Goal: Task Accomplishment & Management: Manage account settings

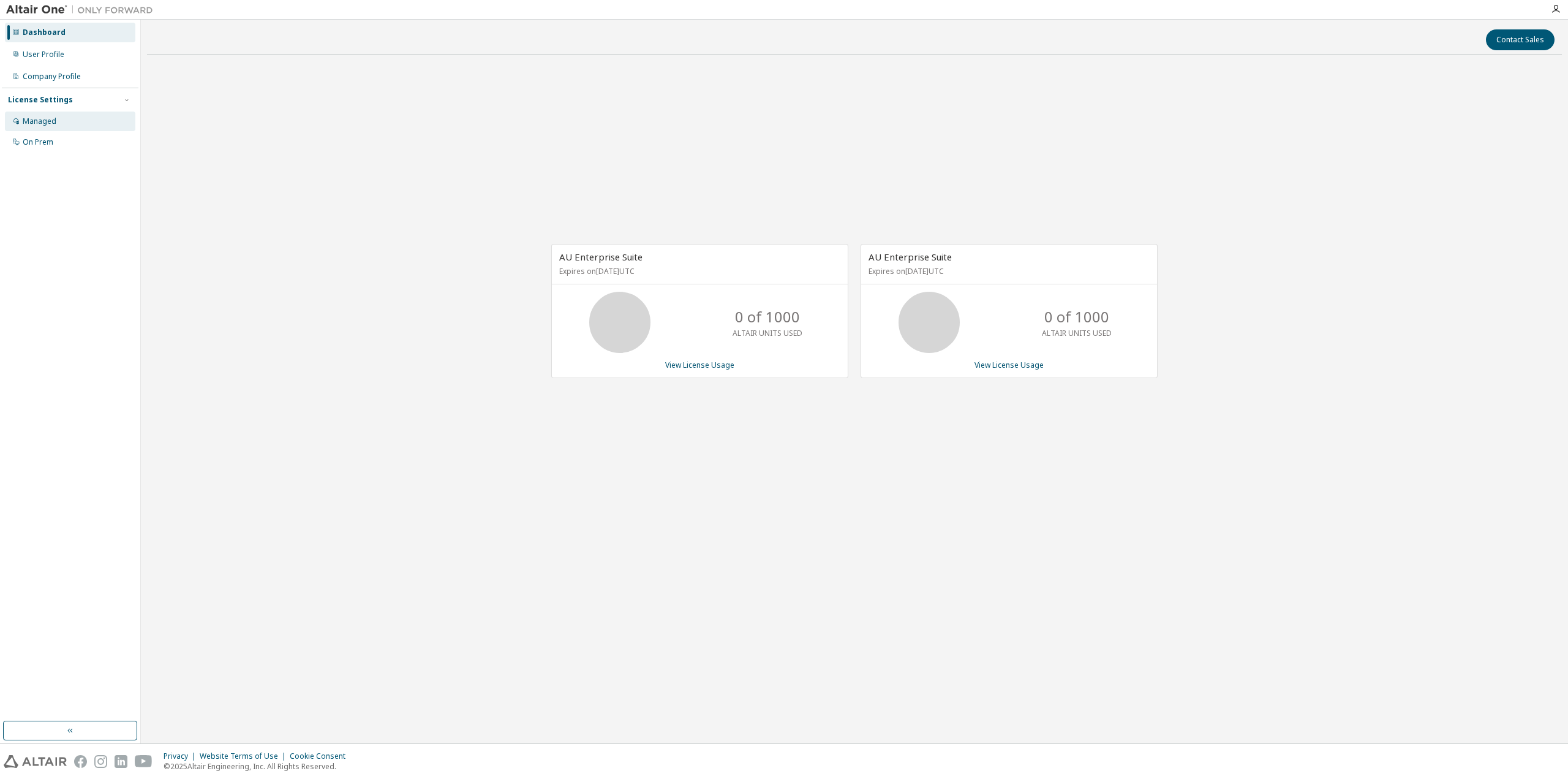
click at [45, 118] on div "Managed" at bounding box center [39, 121] width 34 height 9
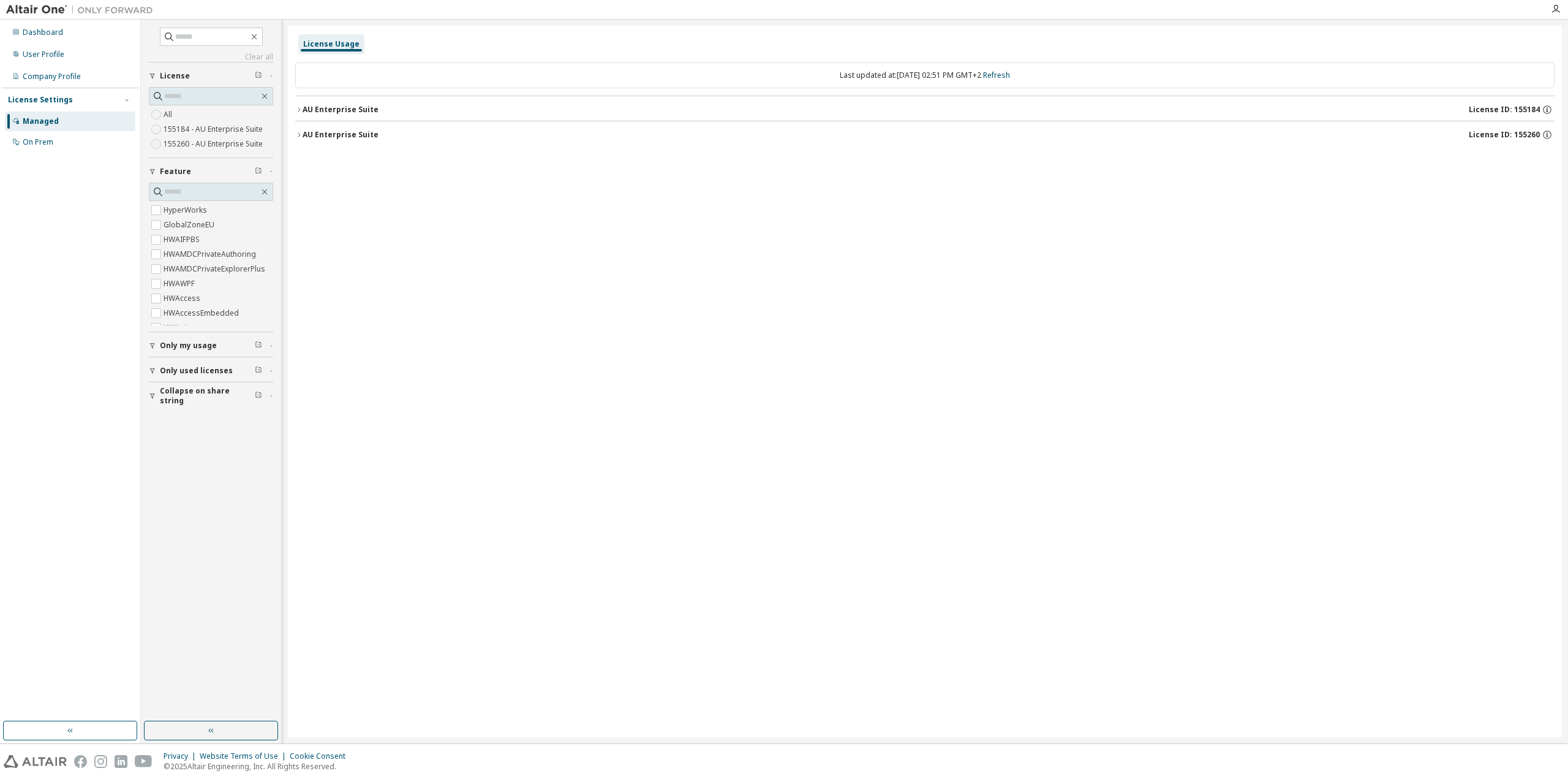
click at [297, 112] on icon "button" at bounding box center [299, 110] width 7 height 7
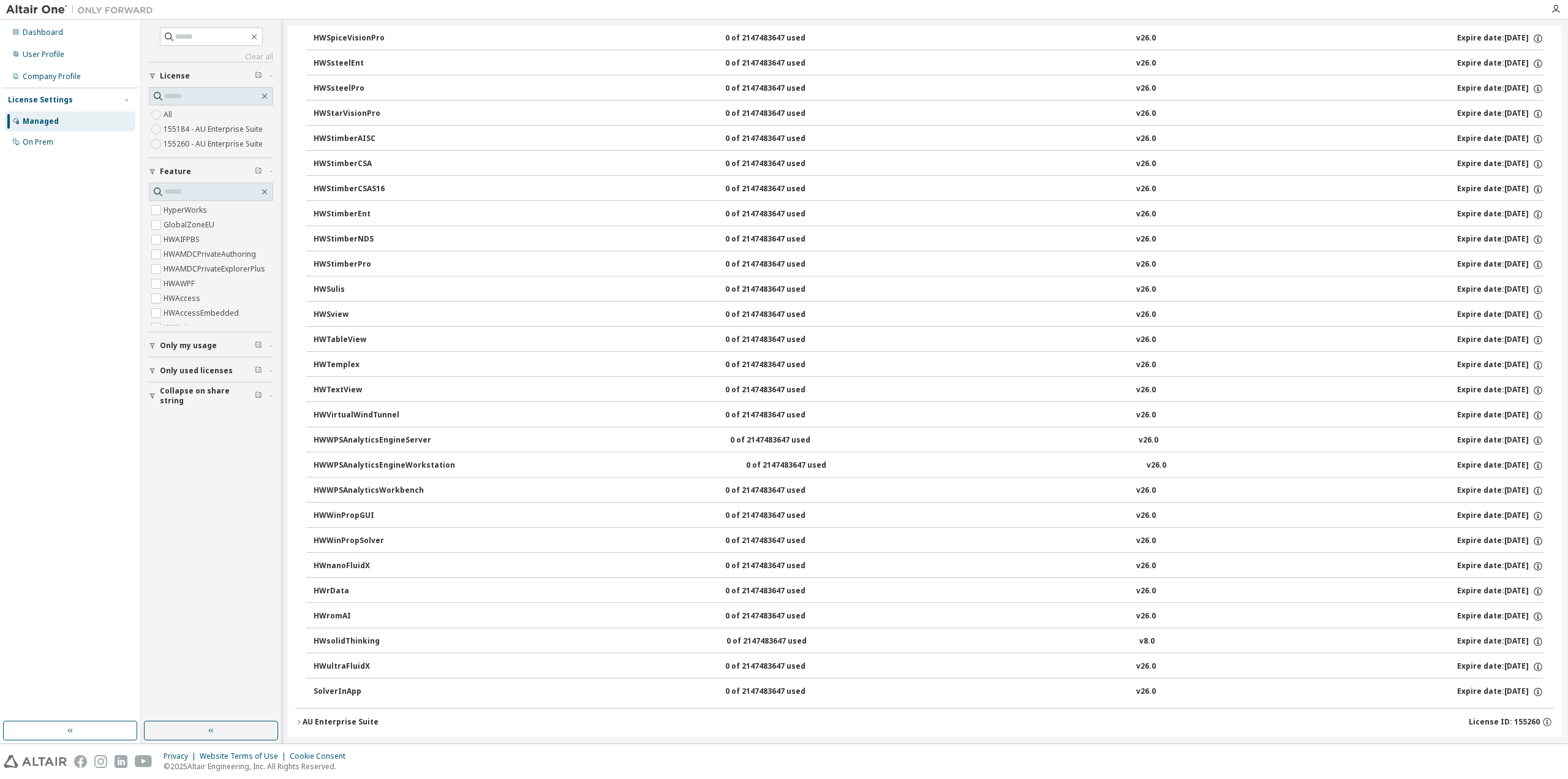
scroll to position [7696, 0]
